Goal: Find specific page/section: Find specific page/section

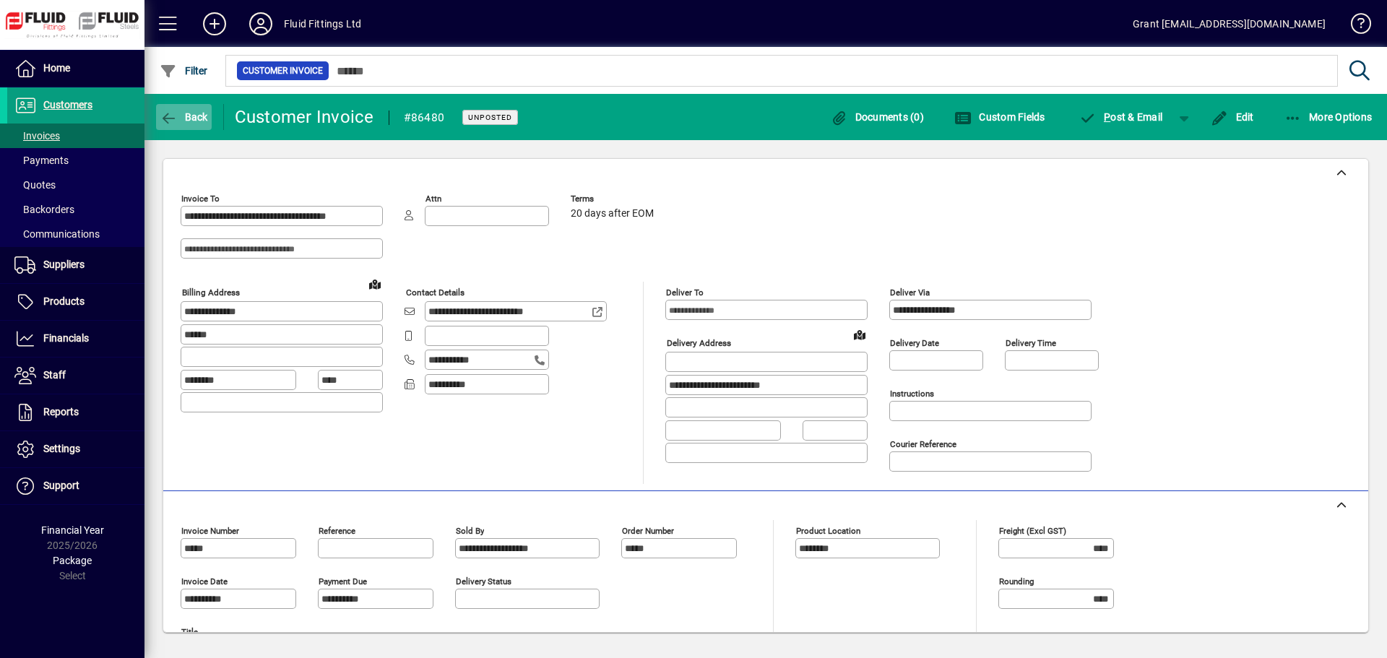
click at [182, 113] on span "Back" at bounding box center [184, 117] width 48 height 12
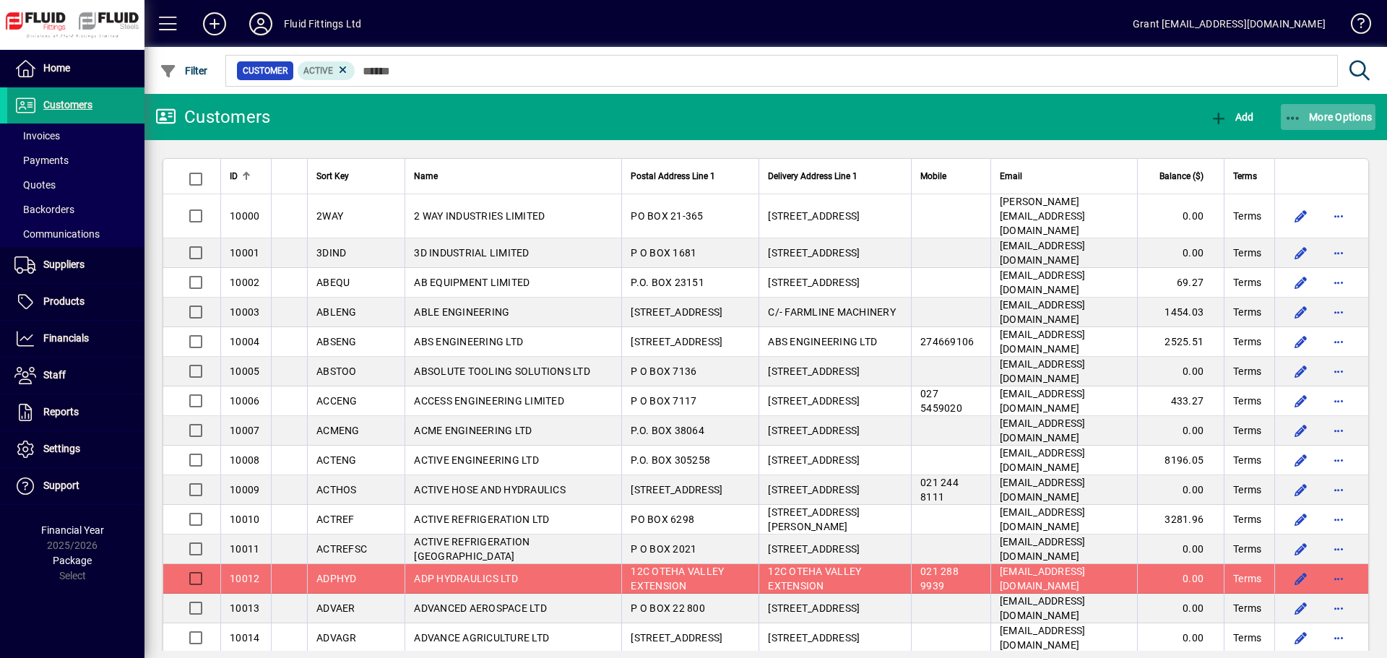
click at [1343, 116] on span "More Options" at bounding box center [1329, 117] width 88 height 12
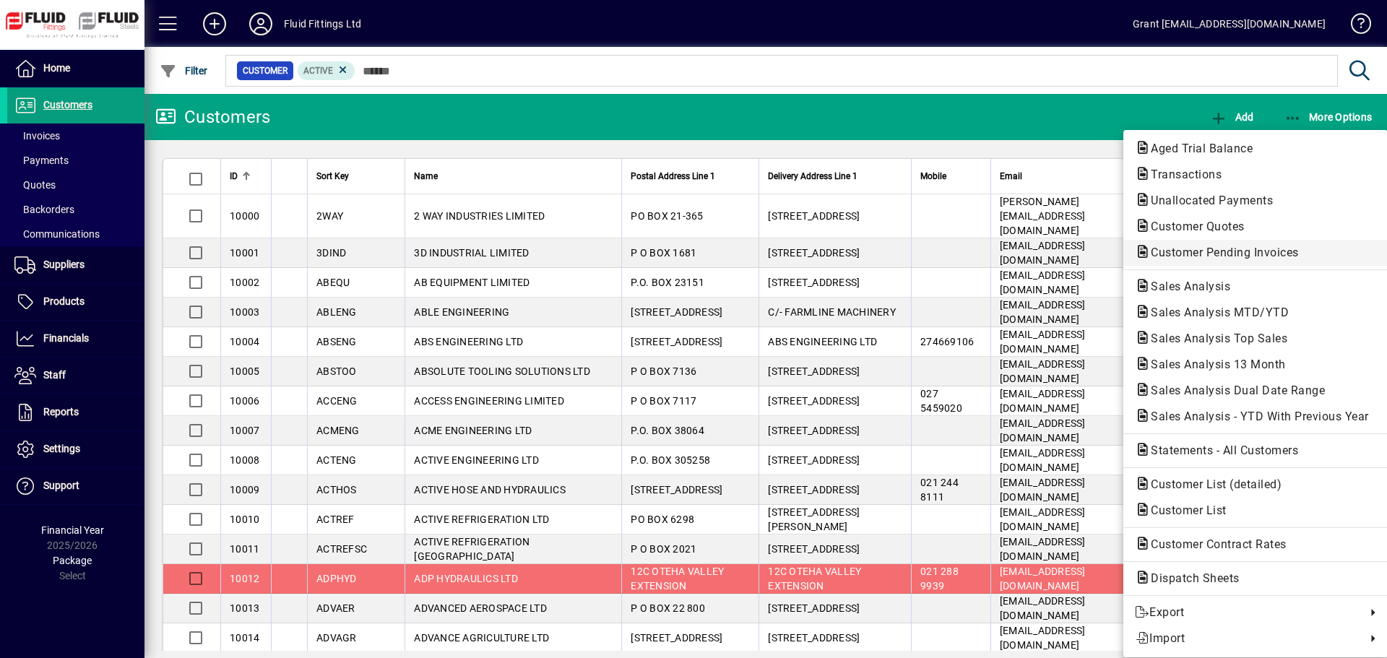
click at [1262, 240] on button "Customer Pending Invoices" at bounding box center [1256, 253] width 264 height 26
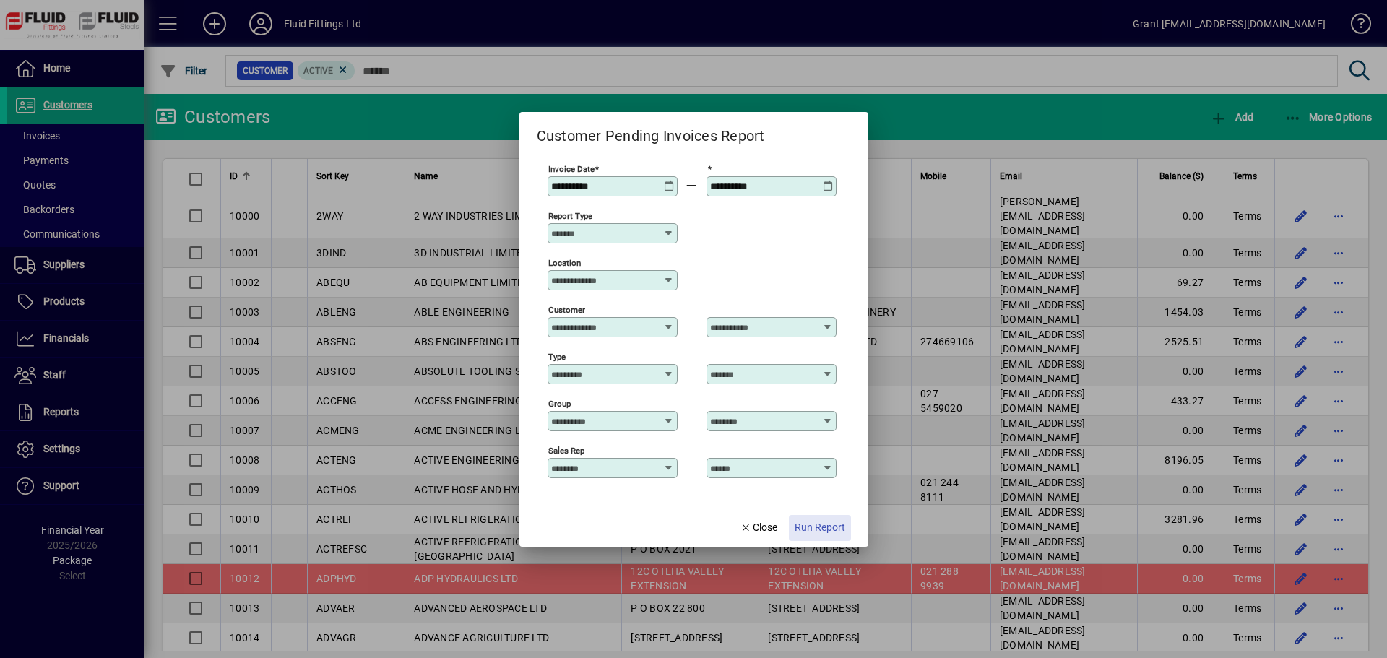
click at [826, 519] on span "button" at bounding box center [820, 528] width 62 height 35
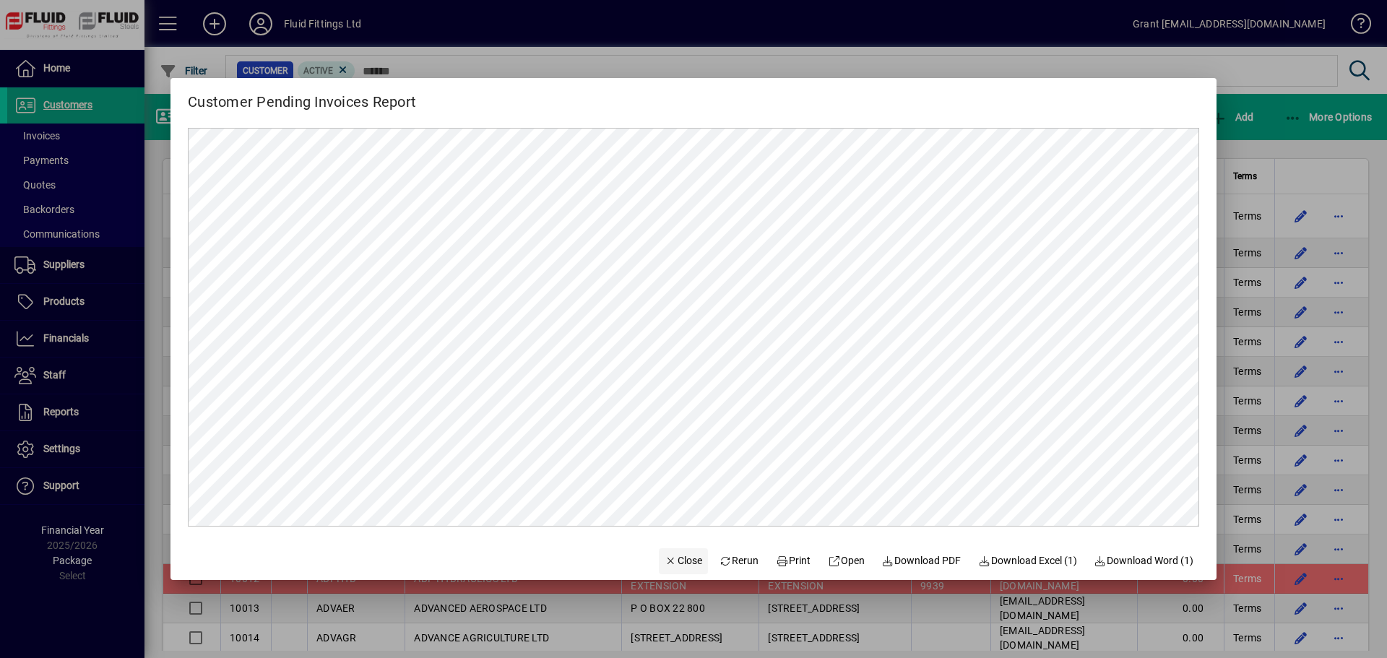
click at [665, 553] on span "button" at bounding box center [683, 561] width 49 height 35
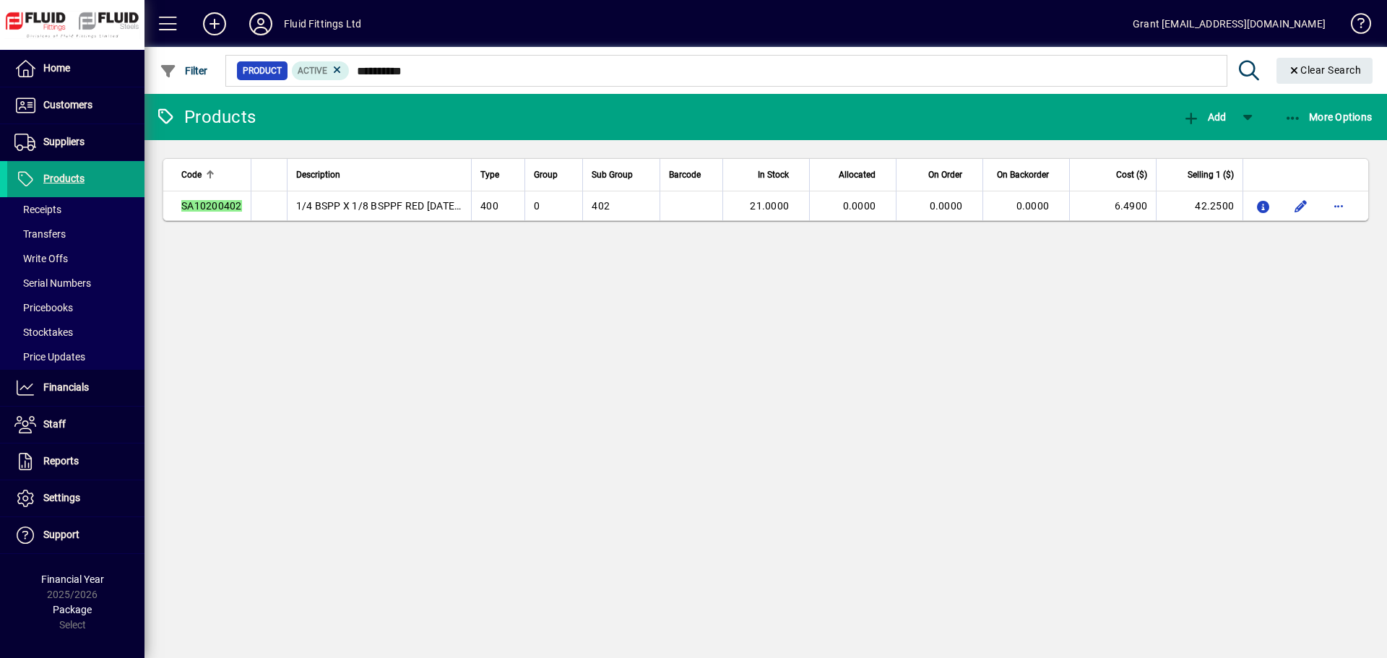
click at [453, 86] on div "**********" at bounding box center [725, 71] width 1004 height 38
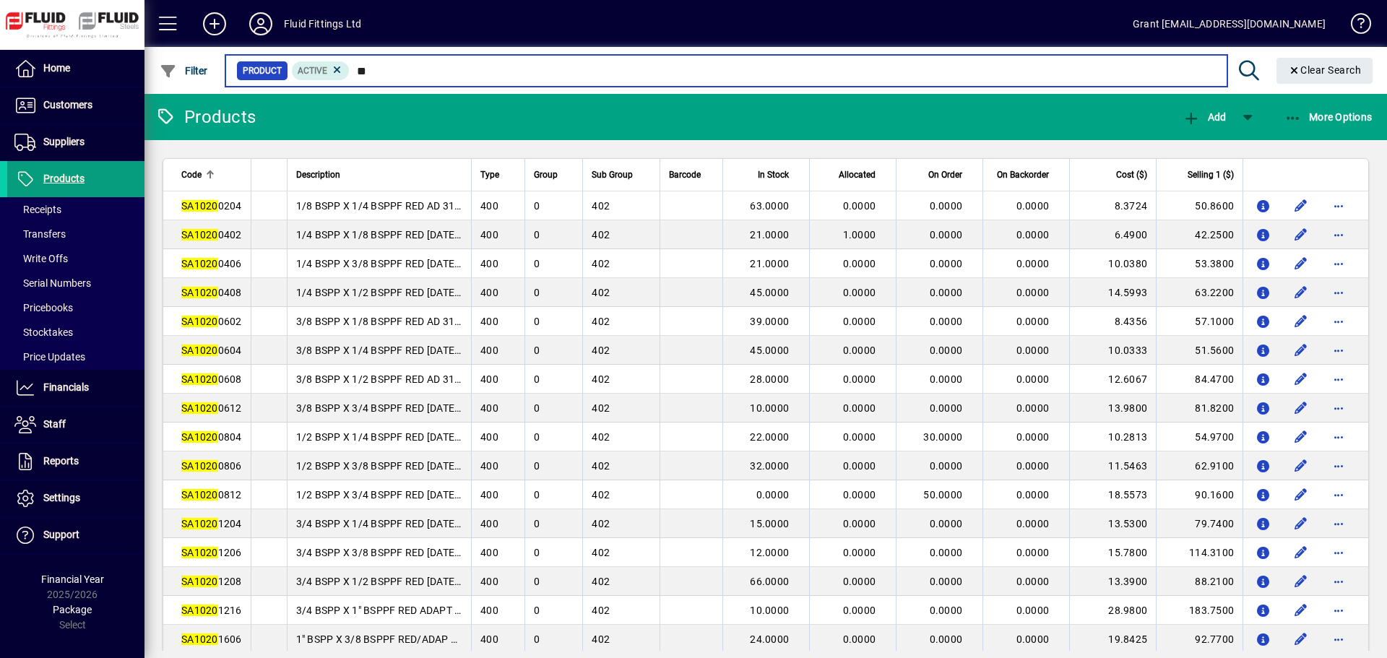
type input "*"
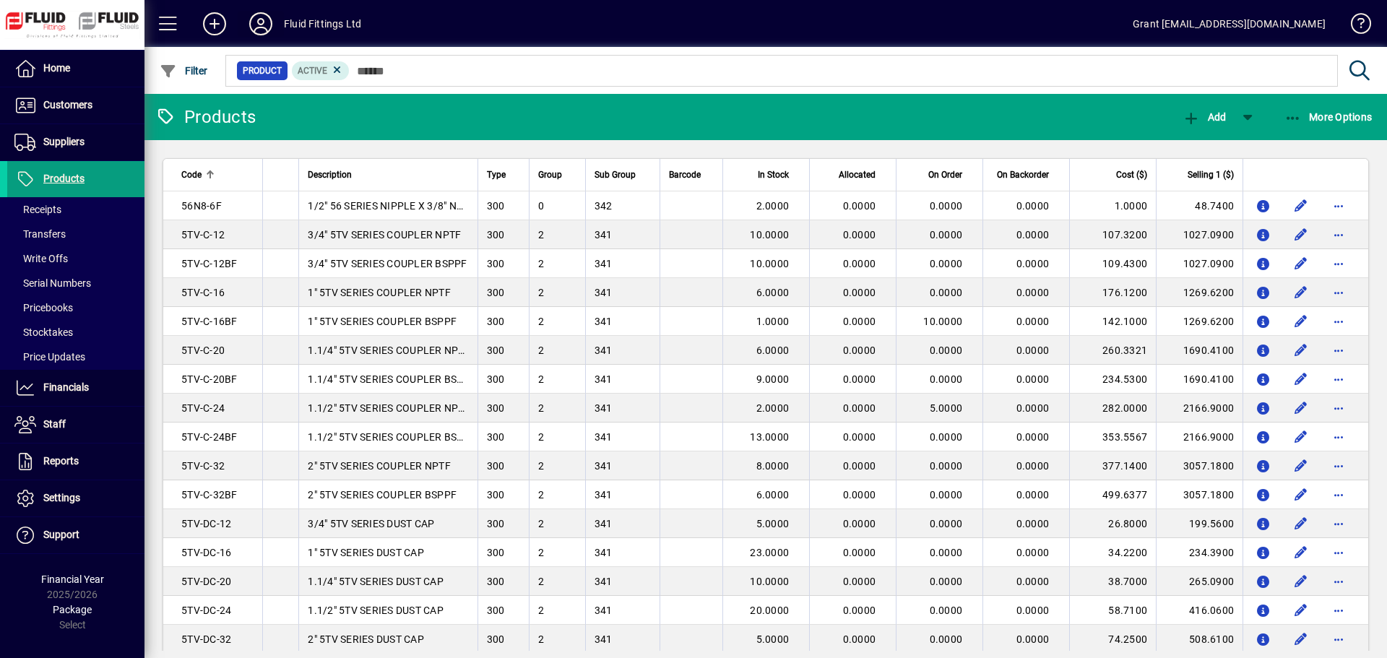
click at [254, 22] on icon at bounding box center [260, 23] width 29 height 23
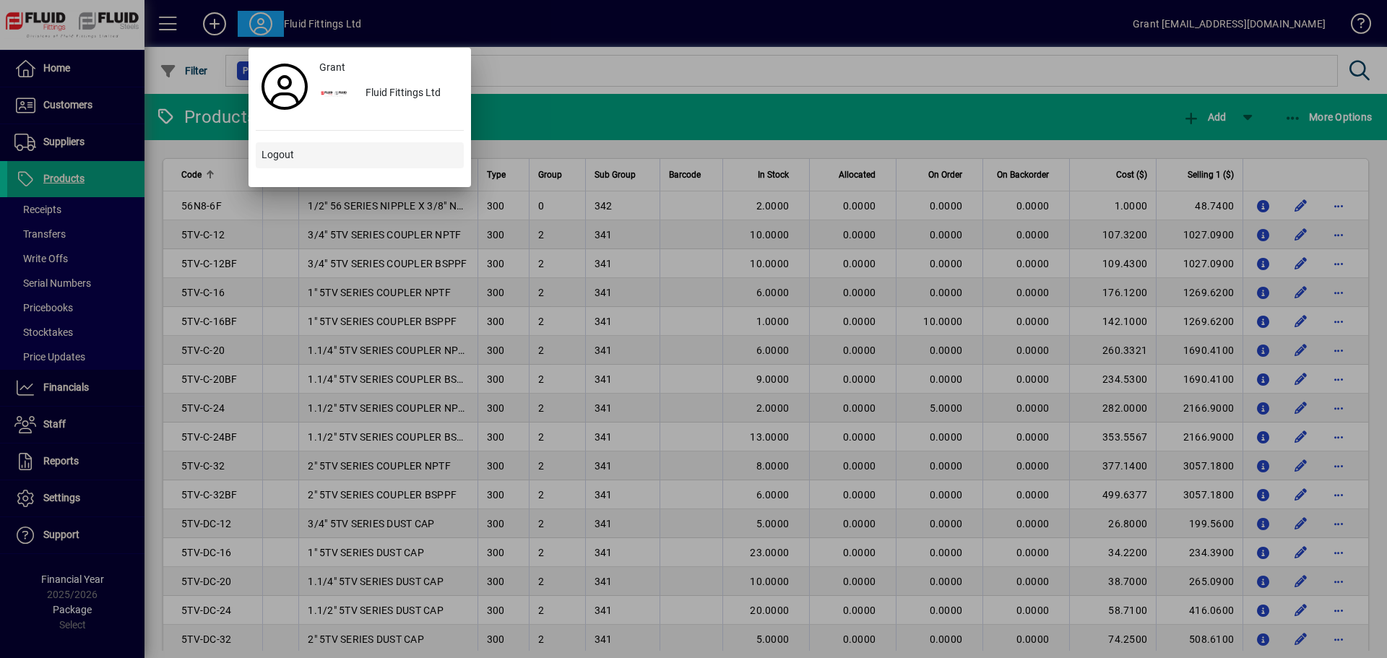
click at [268, 149] on span "Logout" at bounding box center [278, 154] width 33 height 15
